Goal: Communication & Community: Participate in discussion

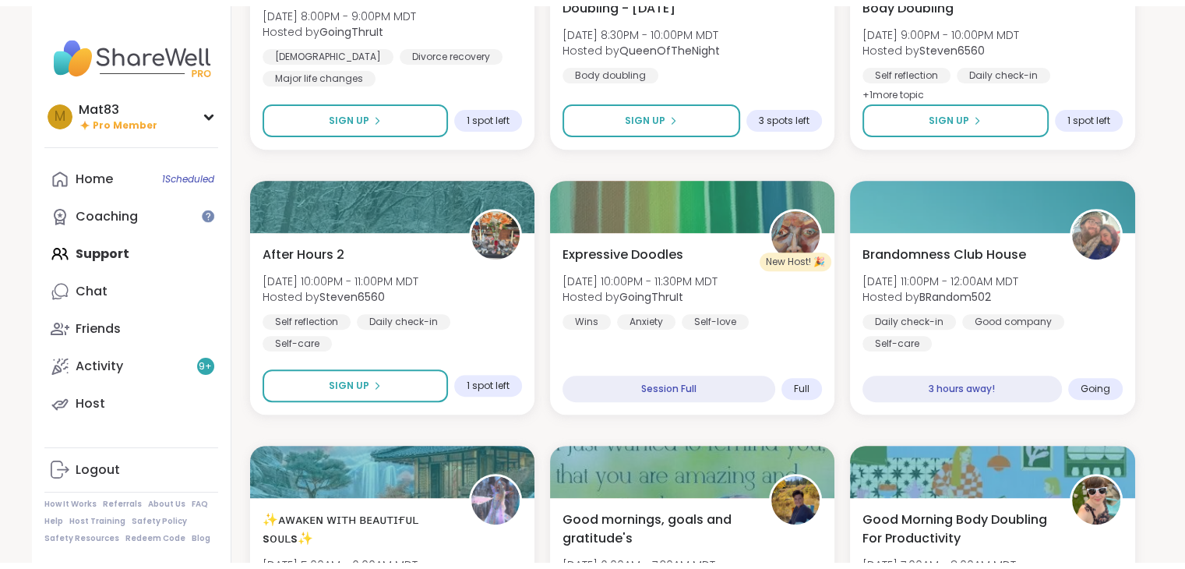
scroll to position [602, 0]
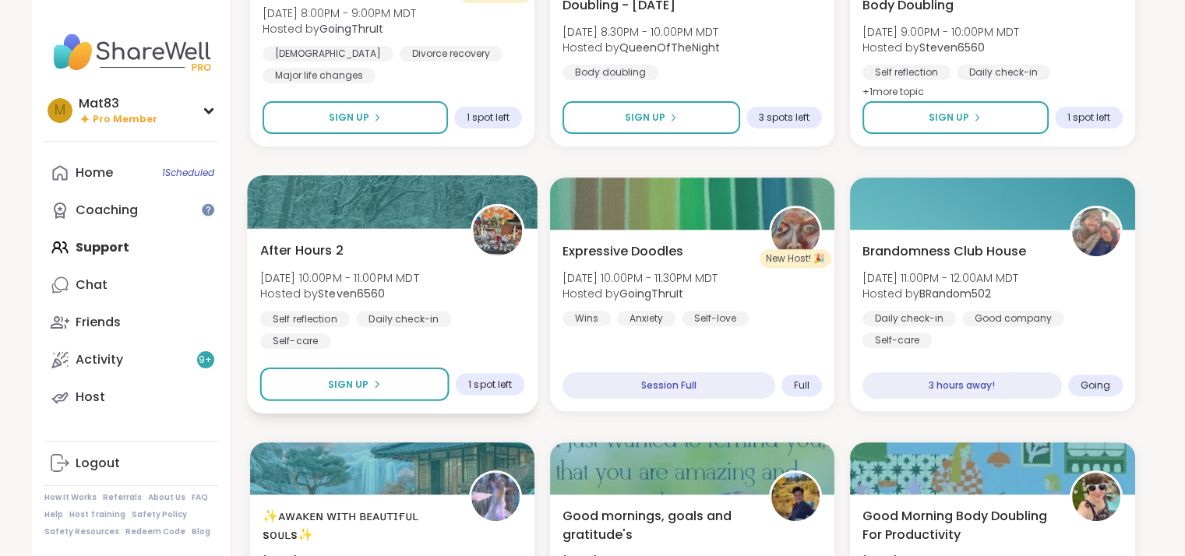
click at [472, 279] on div "After Hours 2 [DATE] 10:00PM - 11:00PM MDT Hosted by Steven6560 Self reflection…" at bounding box center [392, 295] width 265 height 108
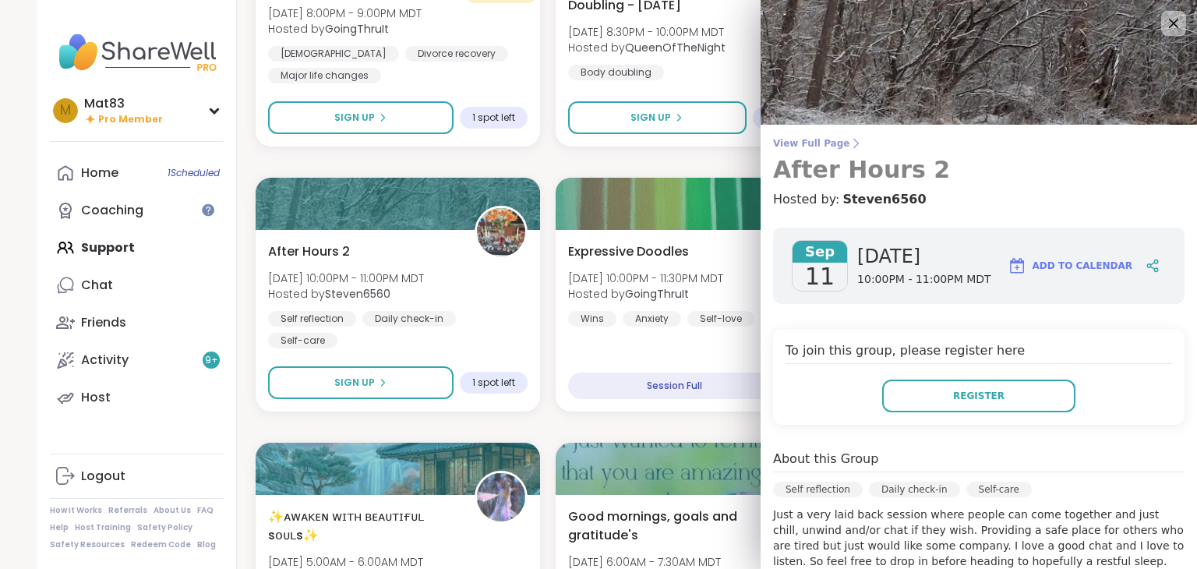
click at [814, 147] on span "View Full Page" at bounding box center [978, 143] width 411 height 12
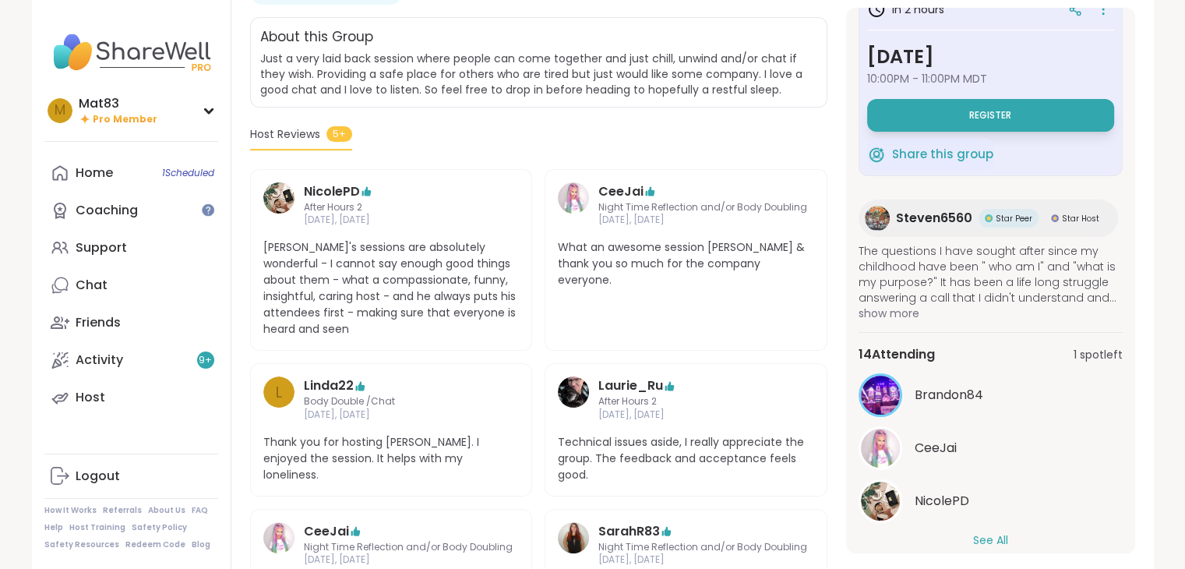
scroll to position [58, 0]
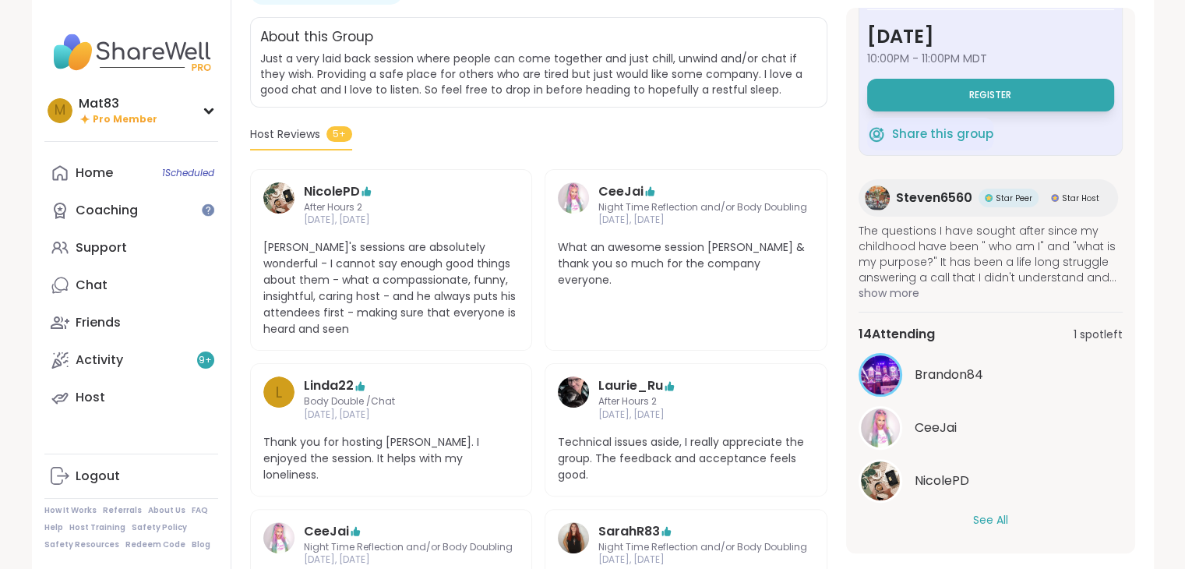
click at [990, 521] on button "See All" at bounding box center [990, 520] width 35 height 16
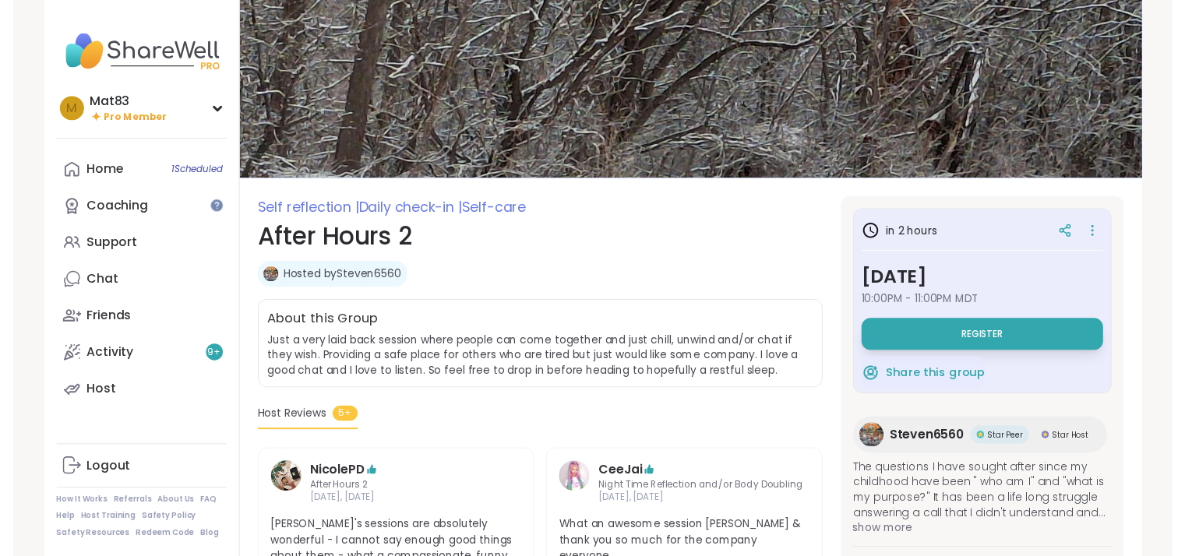
scroll to position [0, 0]
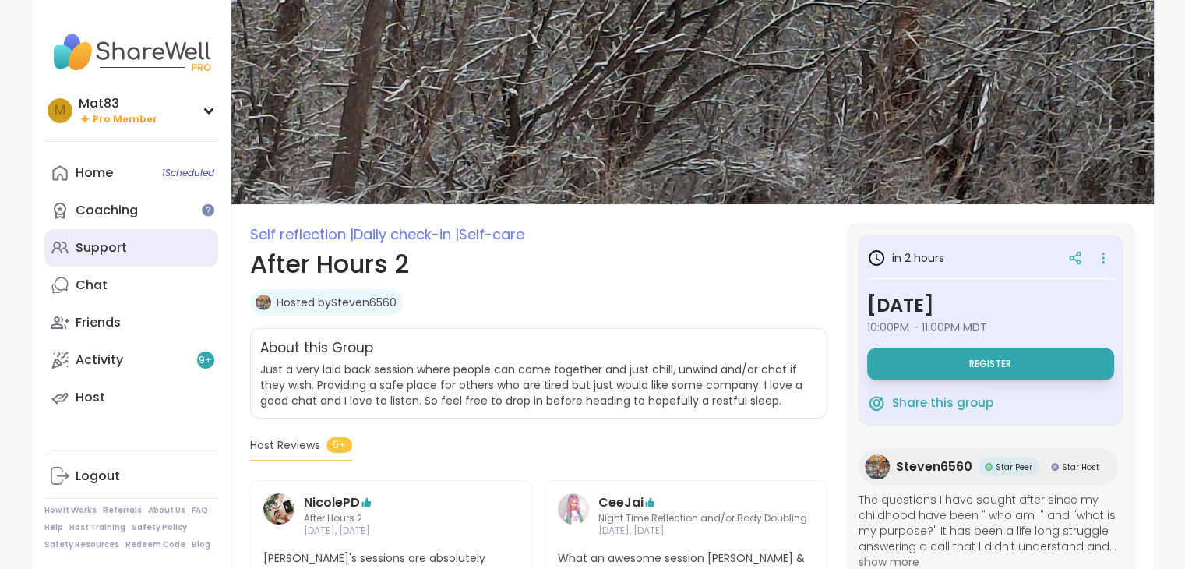
click at [101, 256] on div "Support" at bounding box center [101, 247] width 51 height 17
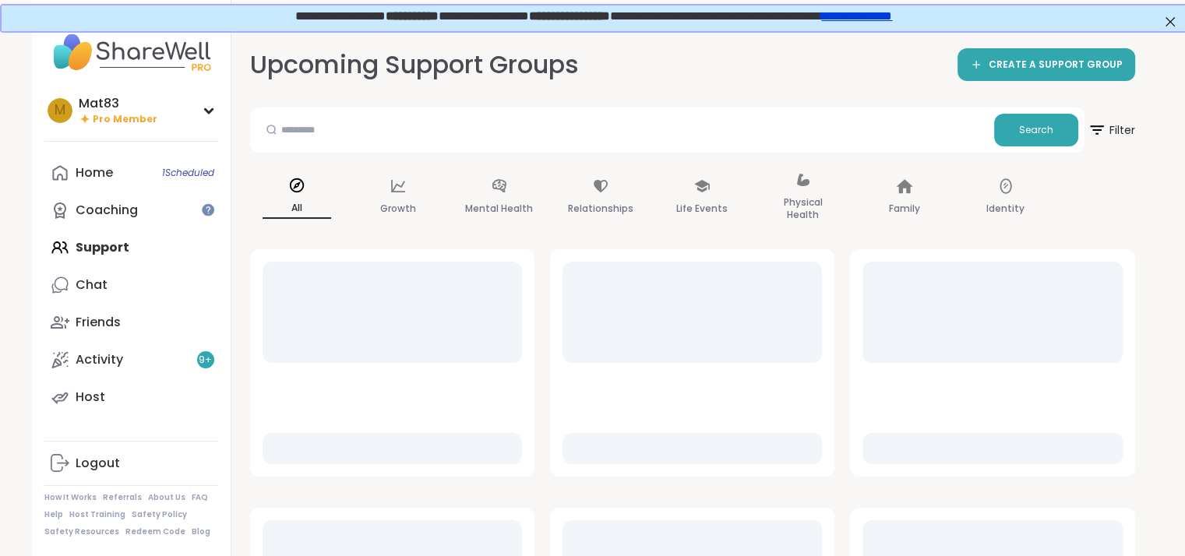
click at [101, 256] on div "Home 1 Scheduled Coaching Support Chat Friends Activity 9 + Host" at bounding box center [131, 285] width 174 height 262
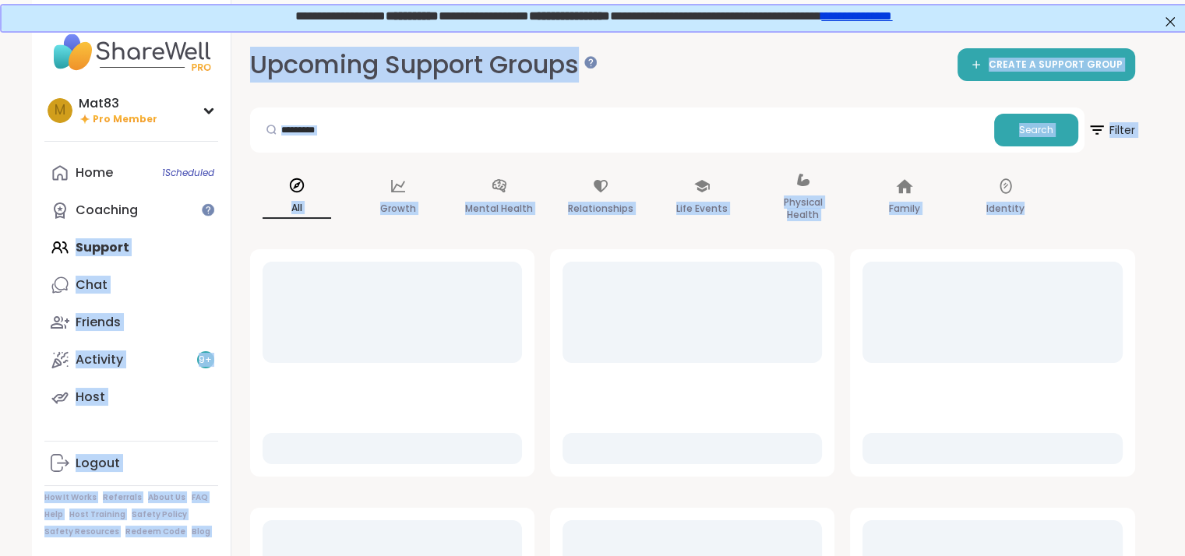
drag, startPoint x: 101, startPoint y: 256, endPoint x: 418, endPoint y: 295, distance: 319.5
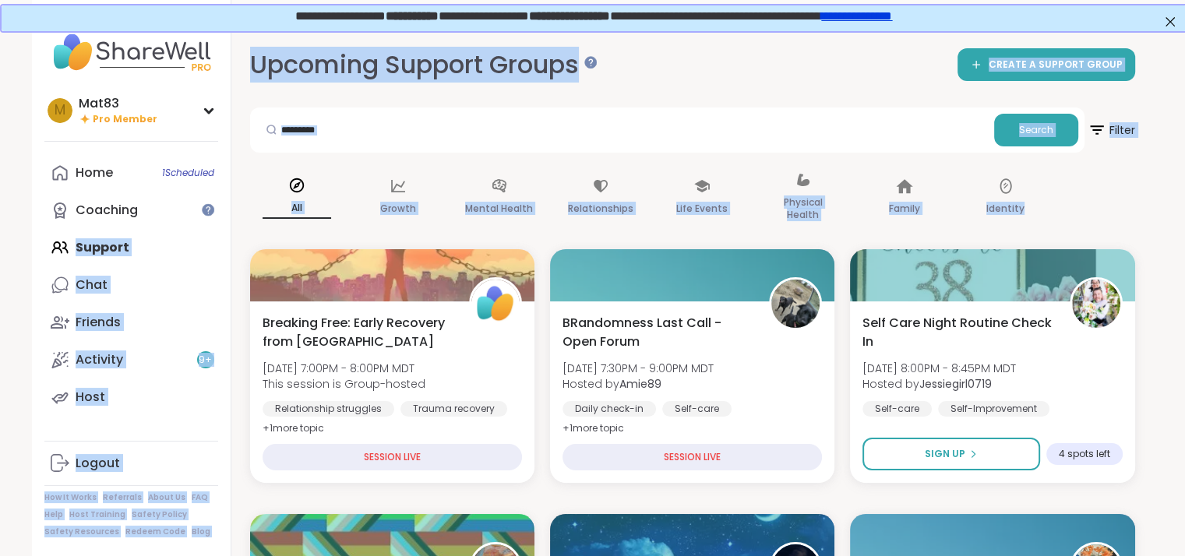
click at [832, 65] on div "Upcoming Support Groups CREATE A SUPPORT GROUP" at bounding box center [692, 65] width 885 height 35
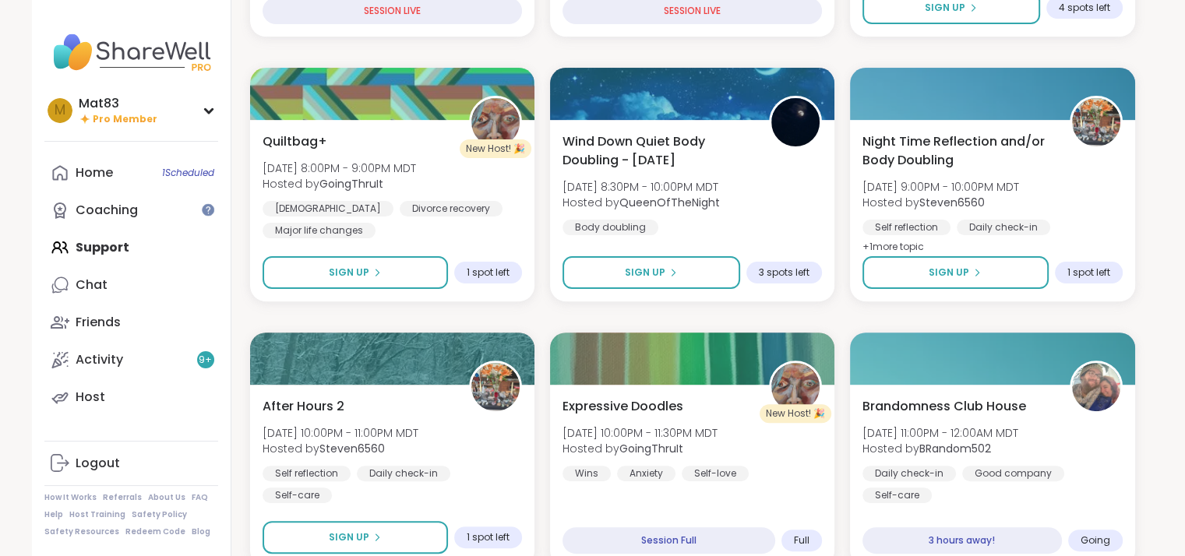
scroll to position [478, 0]
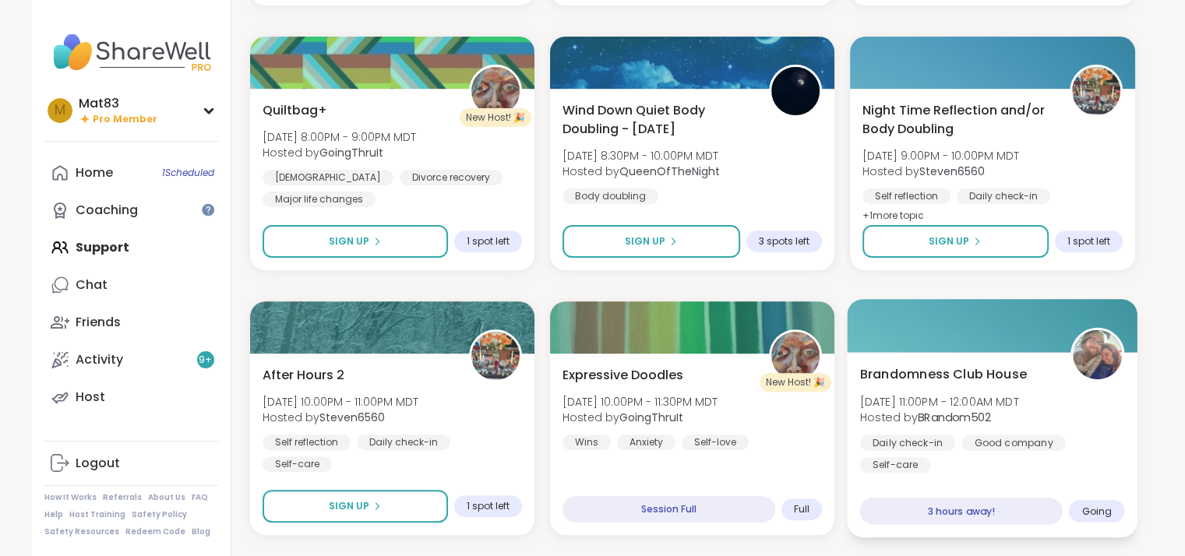
click at [1079, 418] on div "Brandomness Club House [DATE] 11:00PM - 12:00AM MDT Hosted by BRandom502 Daily …" at bounding box center [992, 419] width 265 height 108
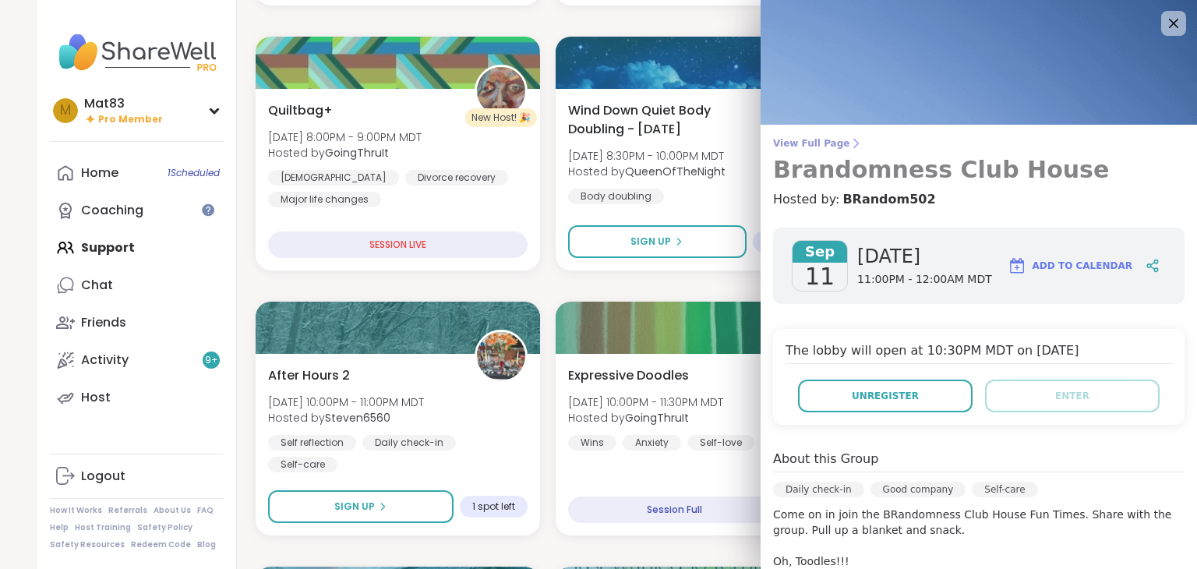
click at [798, 143] on span "View Full Page" at bounding box center [978, 143] width 411 height 12
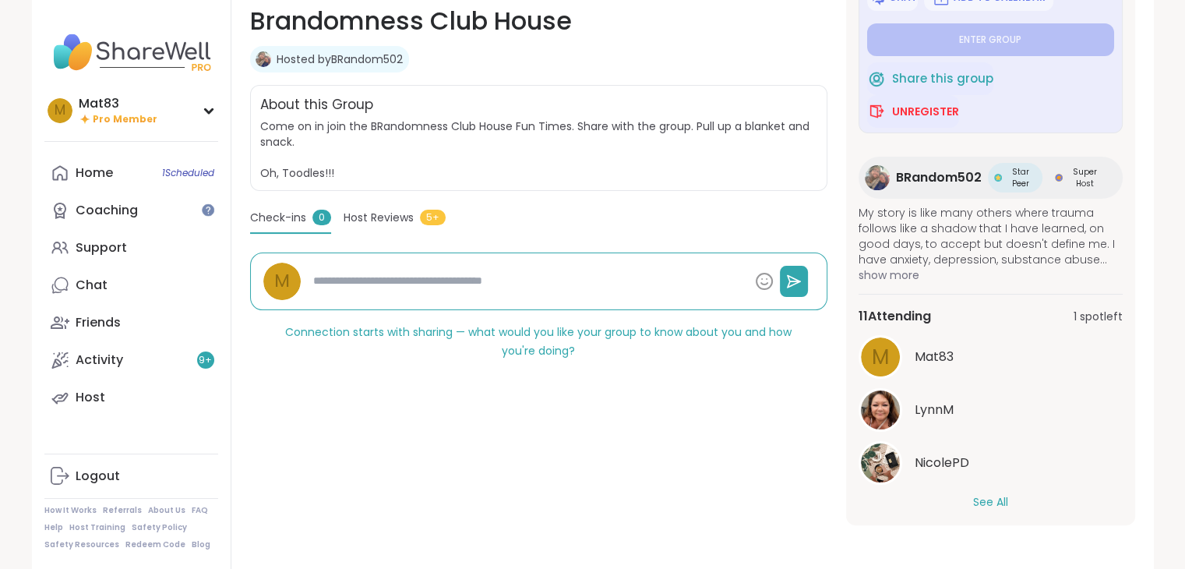
scroll to position [129, 0]
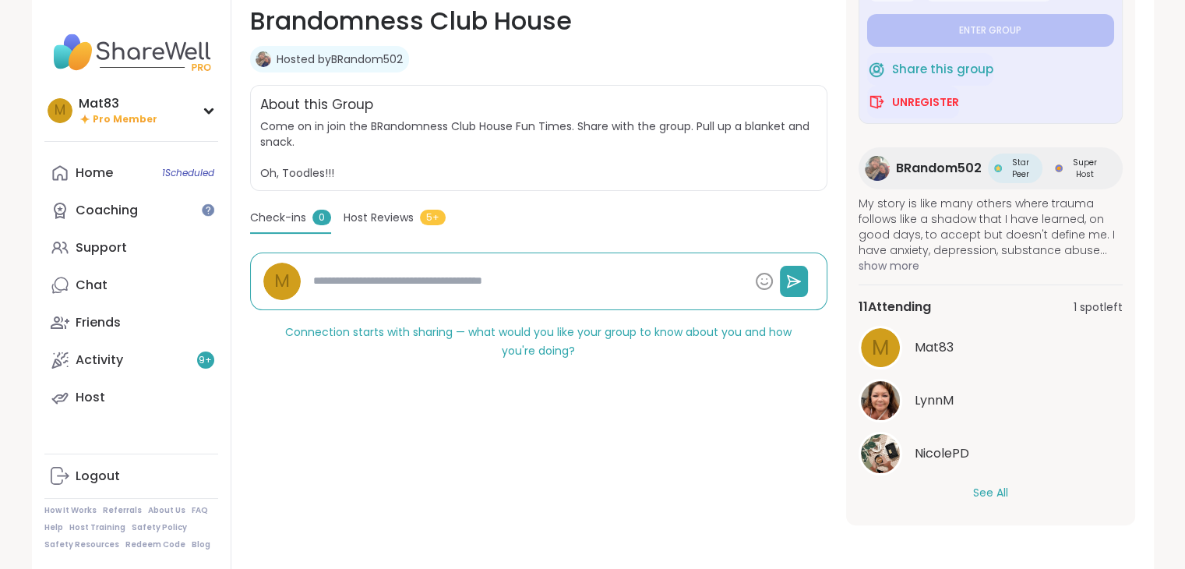
click at [993, 496] on button "See All" at bounding box center [990, 493] width 35 height 16
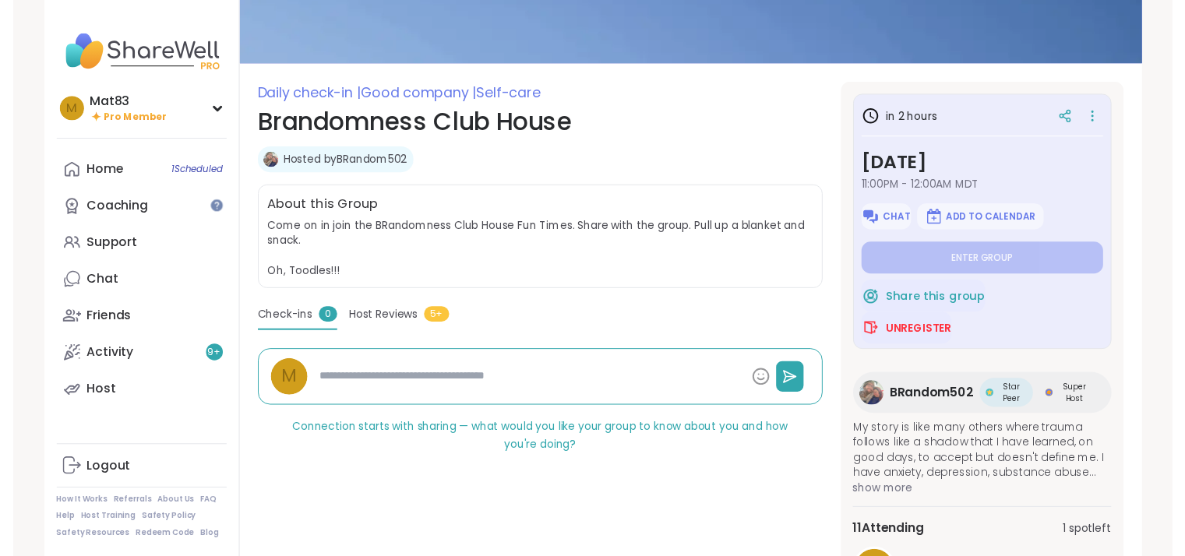
scroll to position [0, 0]
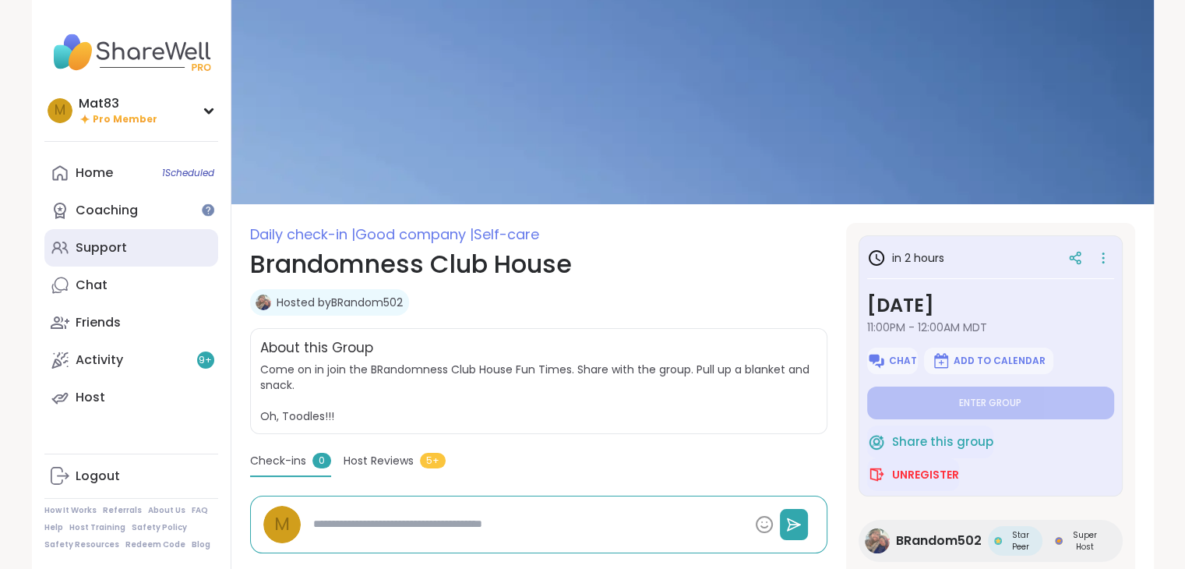
click at [111, 260] on link "Support" at bounding box center [131, 247] width 174 height 37
type textarea "*"
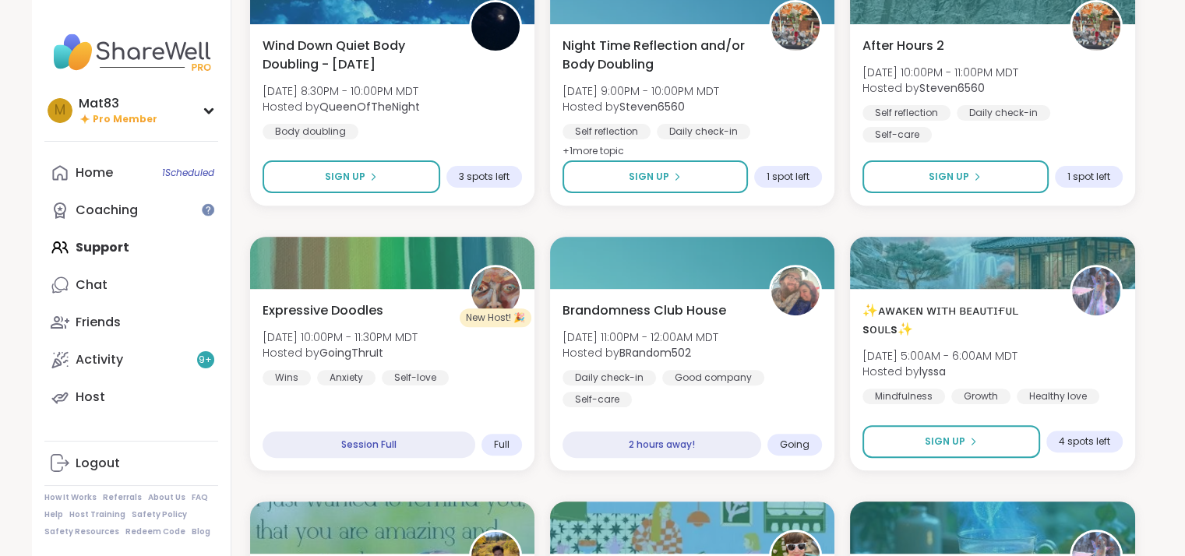
scroll to position [550, 0]
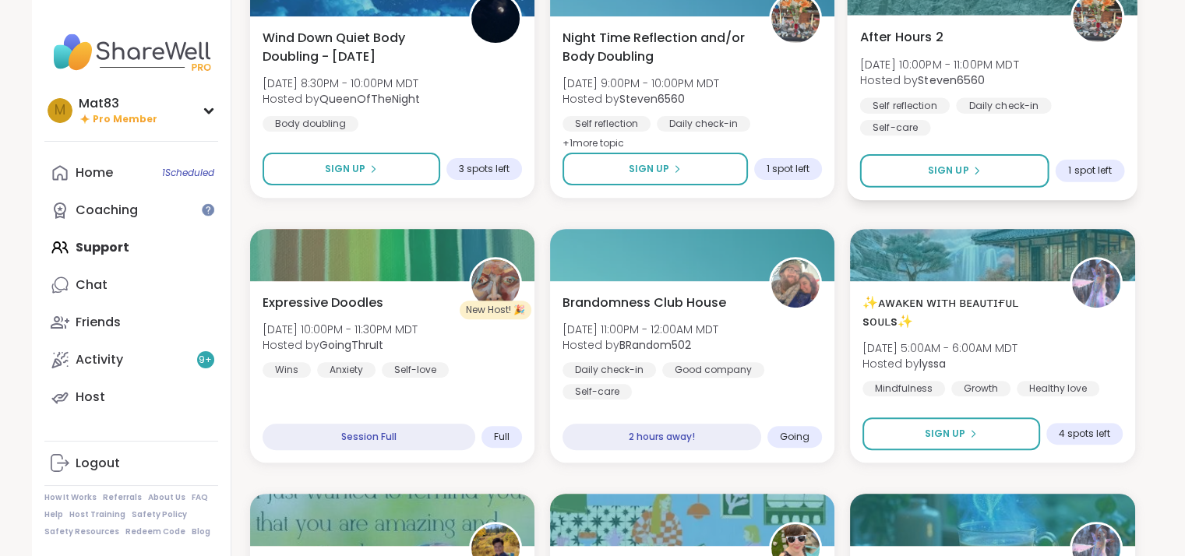
click at [1029, 110] on div "Daily check-in" at bounding box center [1003, 105] width 95 height 16
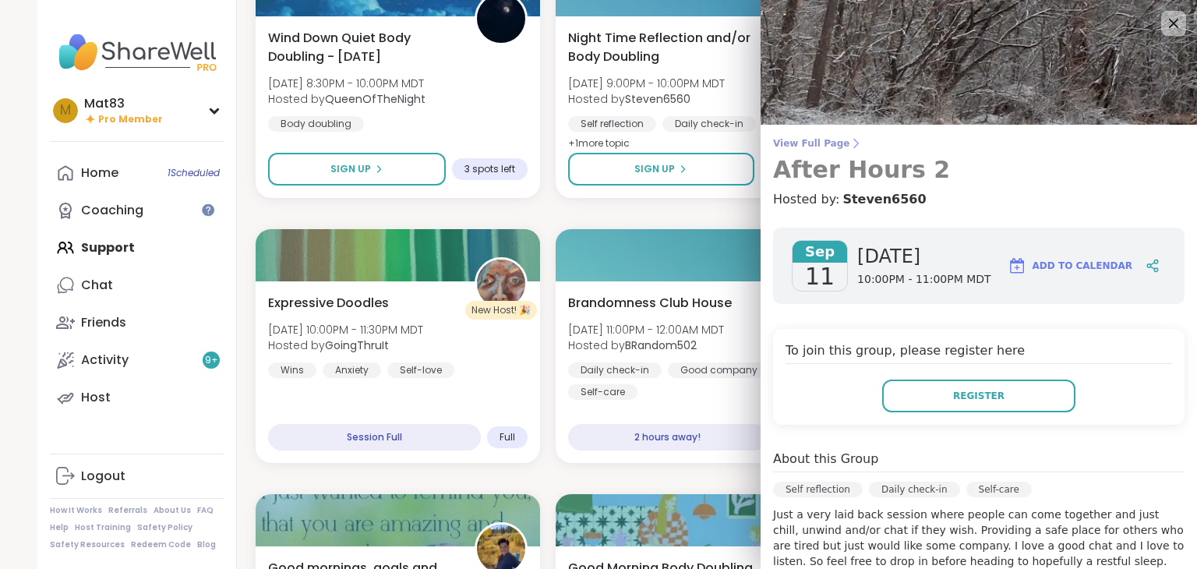
click at [817, 137] on span "View Full Page" at bounding box center [978, 143] width 411 height 12
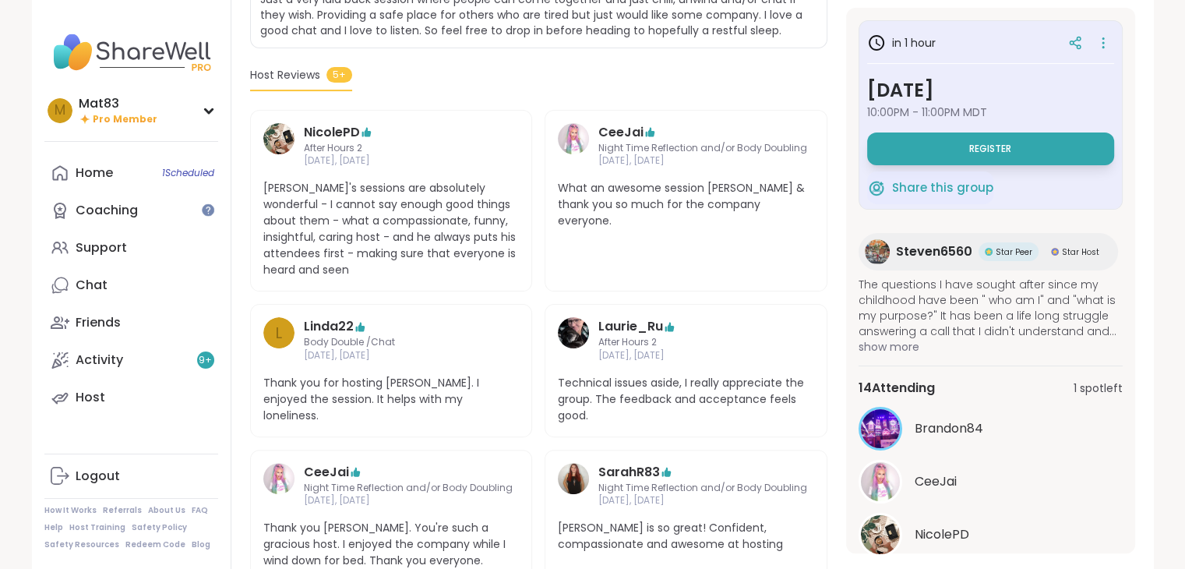
scroll to position [58, 0]
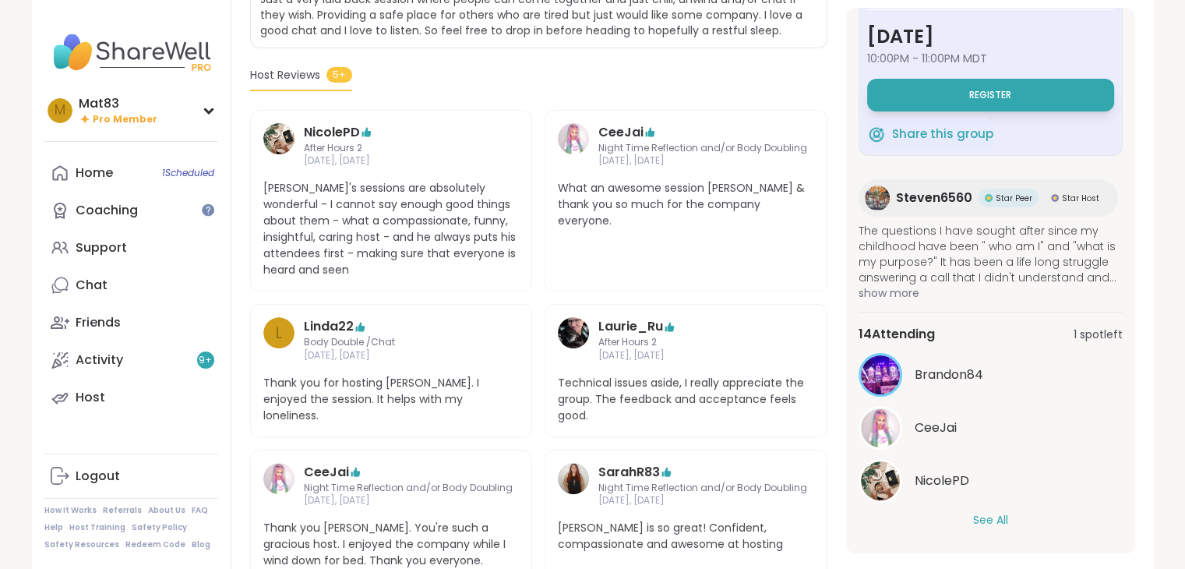
click at [983, 524] on button "See All" at bounding box center [990, 520] width 35 height 16
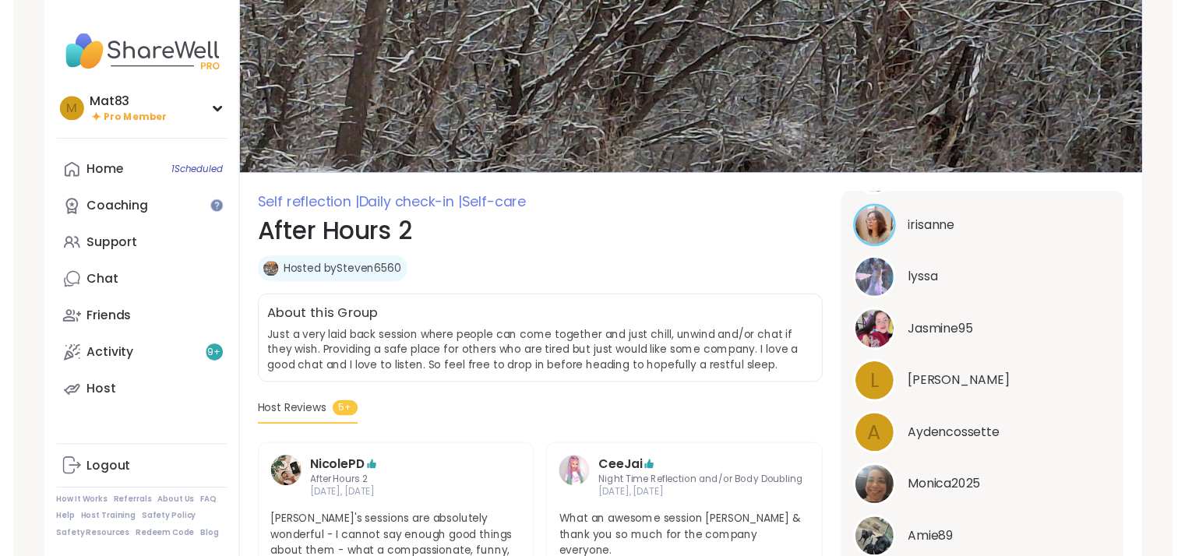
scroll to position [0, 0]
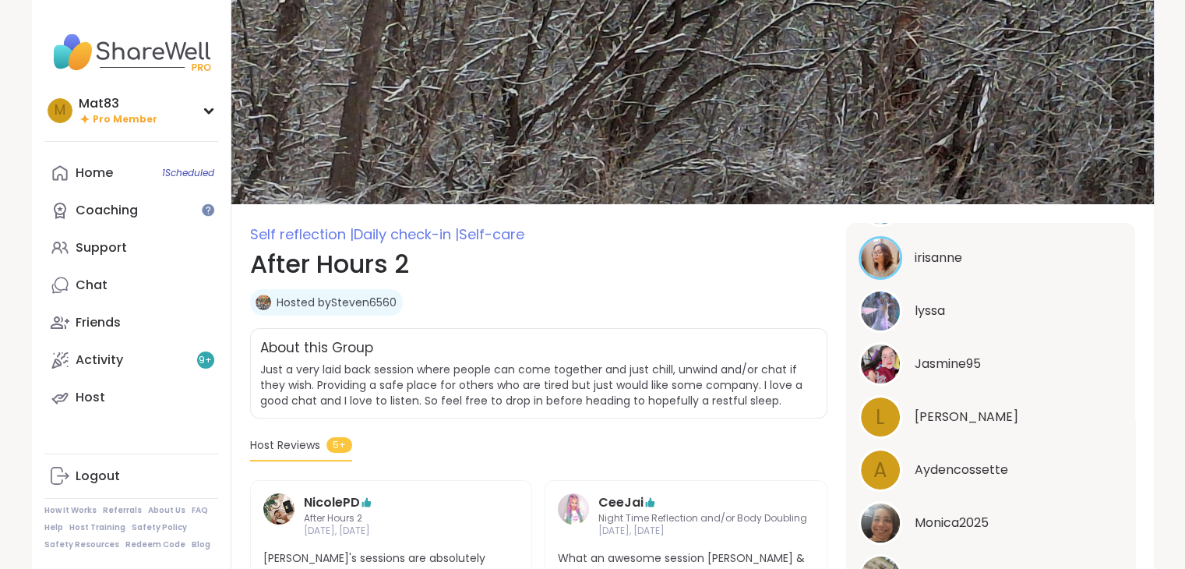
click at [101, 250] on div "Support" at bounding box center [101, 247] width 51 height 17
